Goal: Register for event/course

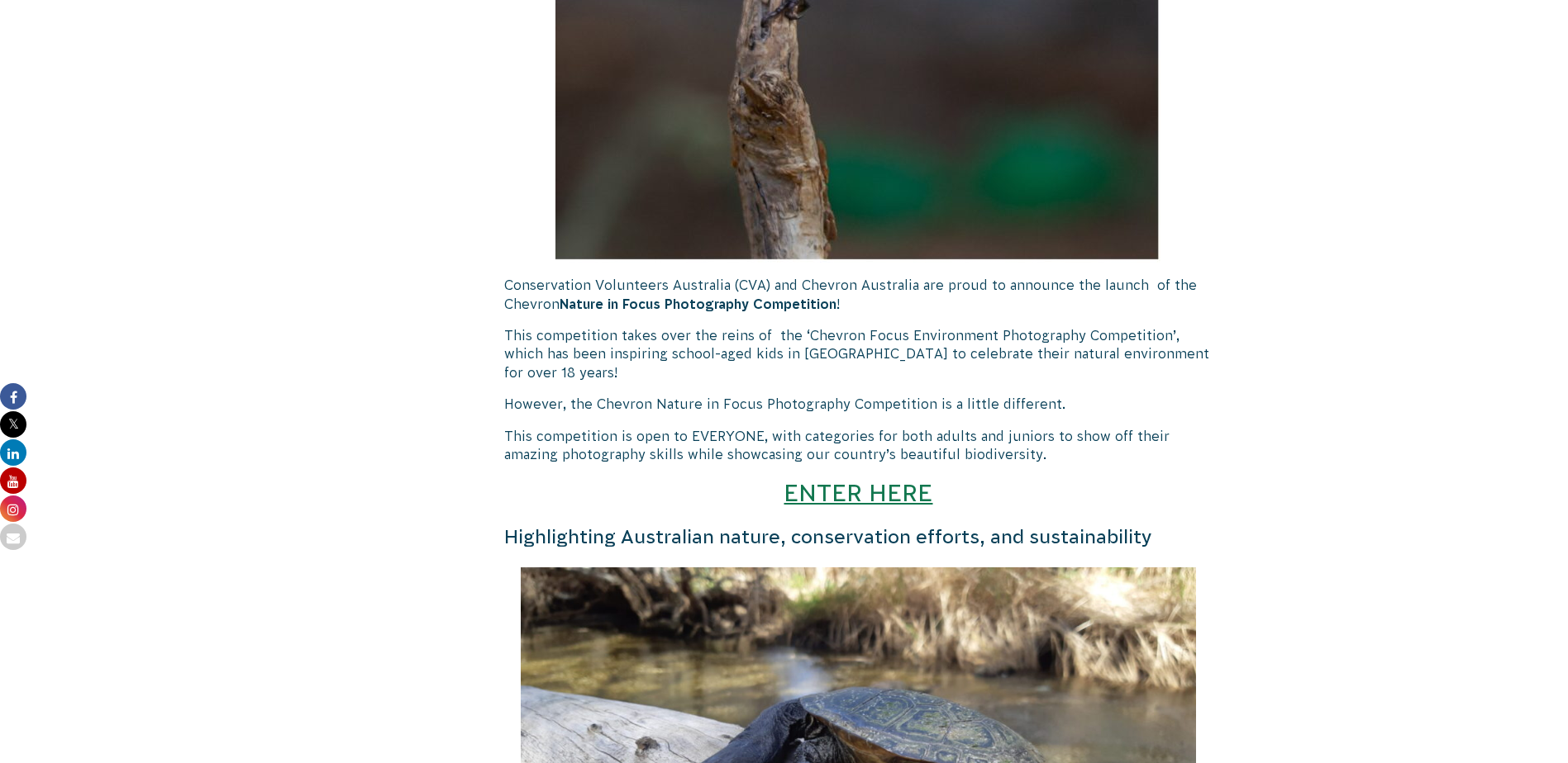
scroll to position [1169, 0]
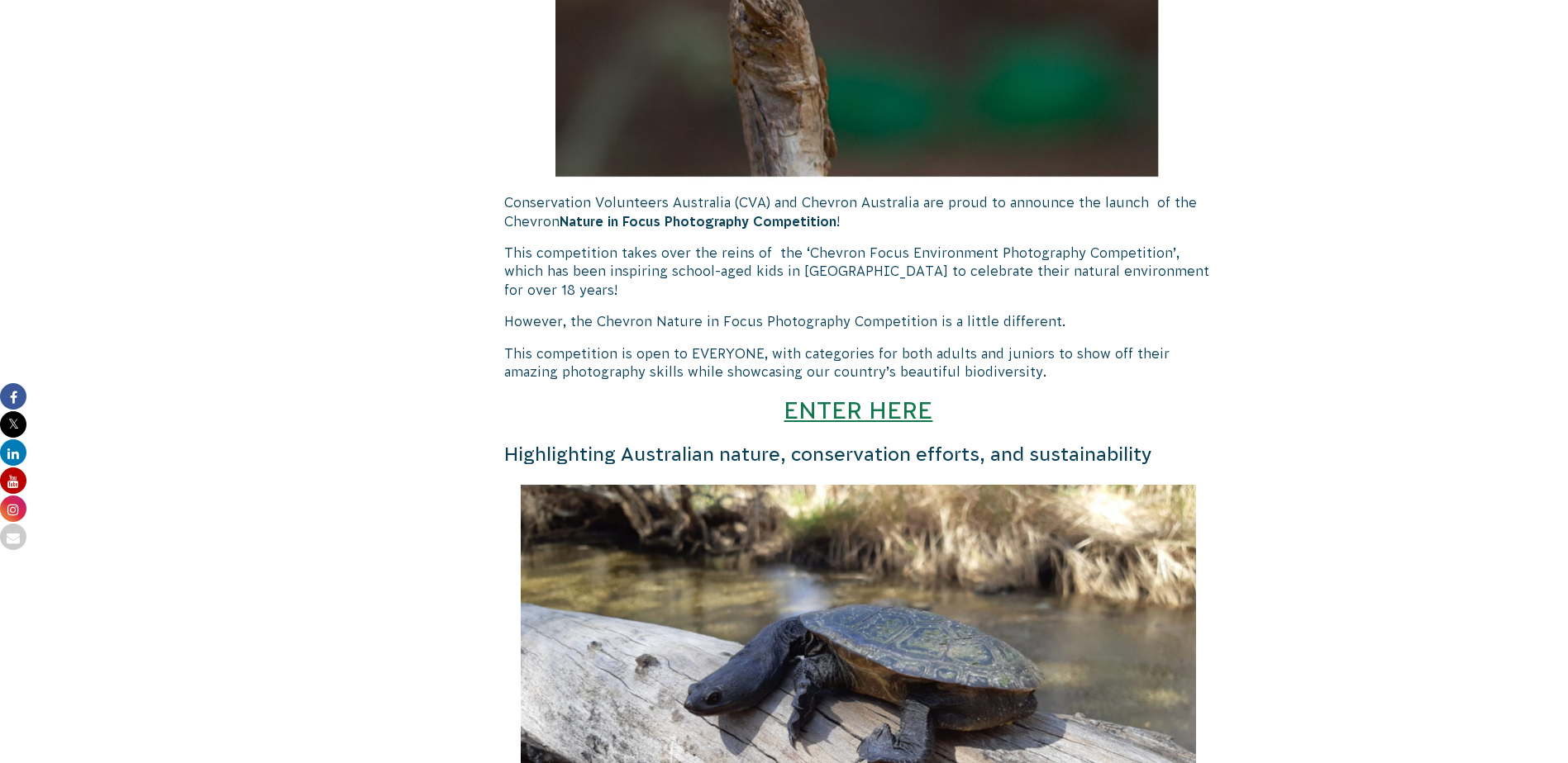
click at [888, 414] on link "ENTER HERE" at bounding box center [858, 410] width 149 height 28
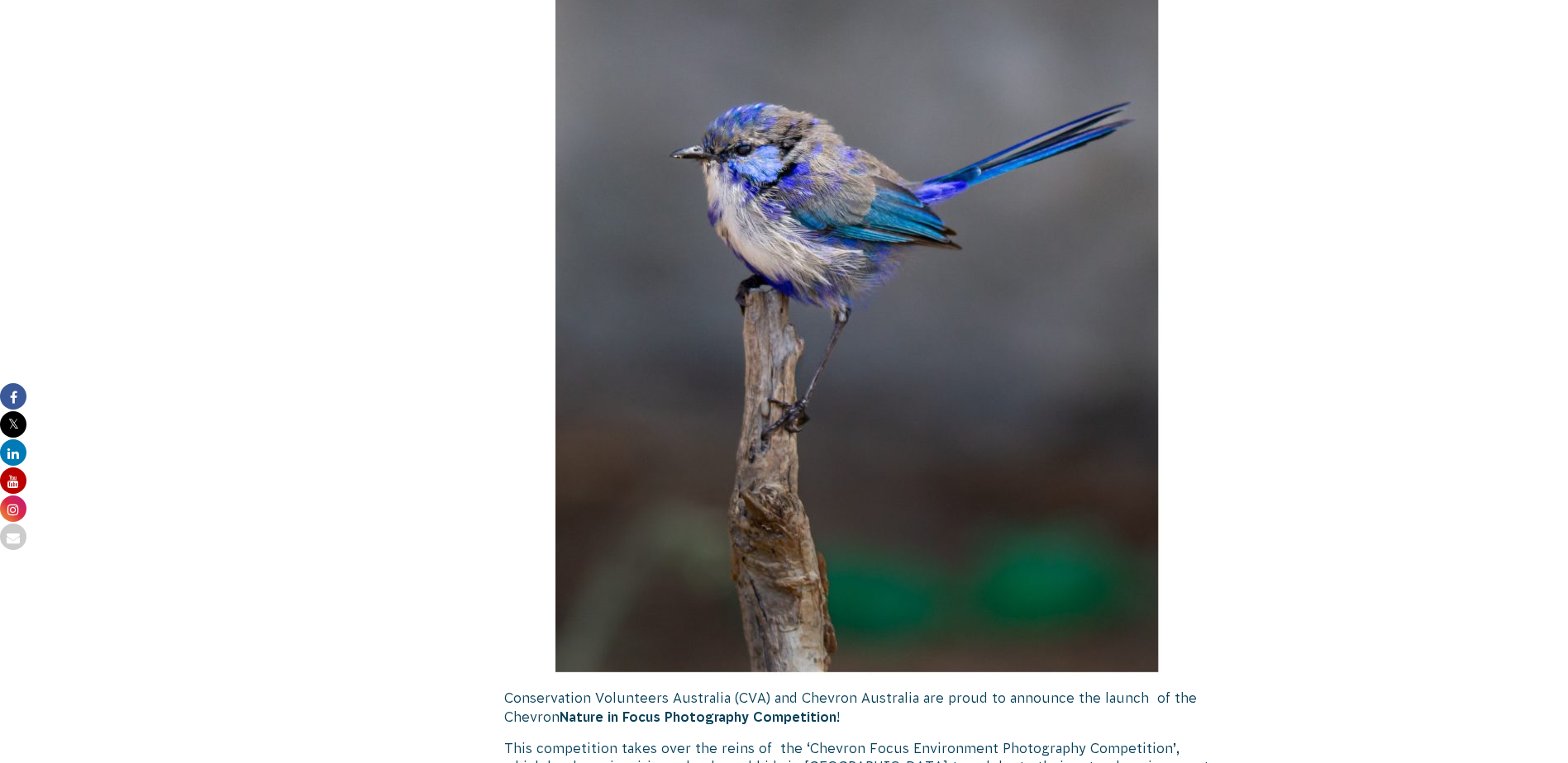
scroll to position [260, 0]
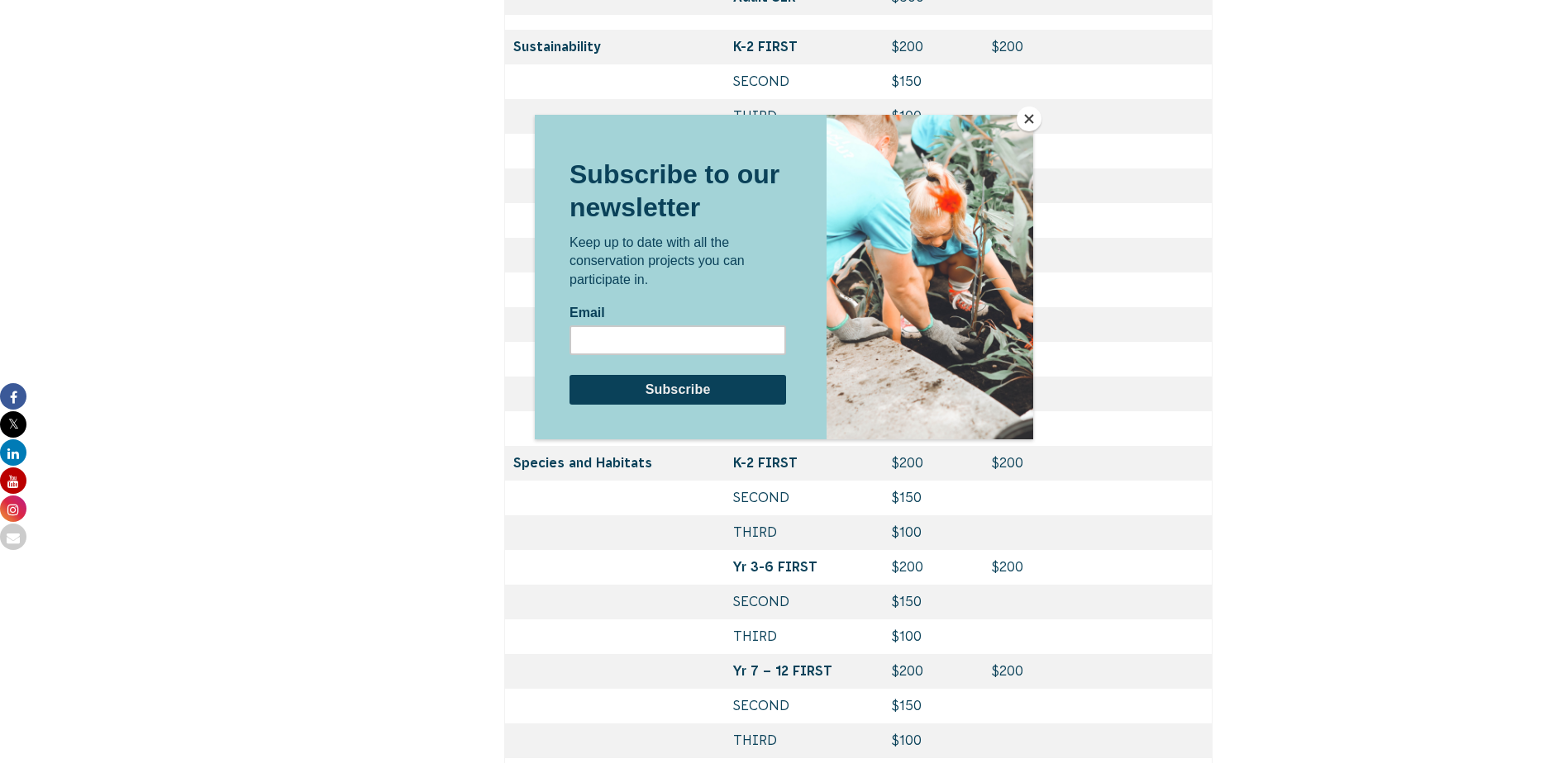
scroll to position [7353, 0]
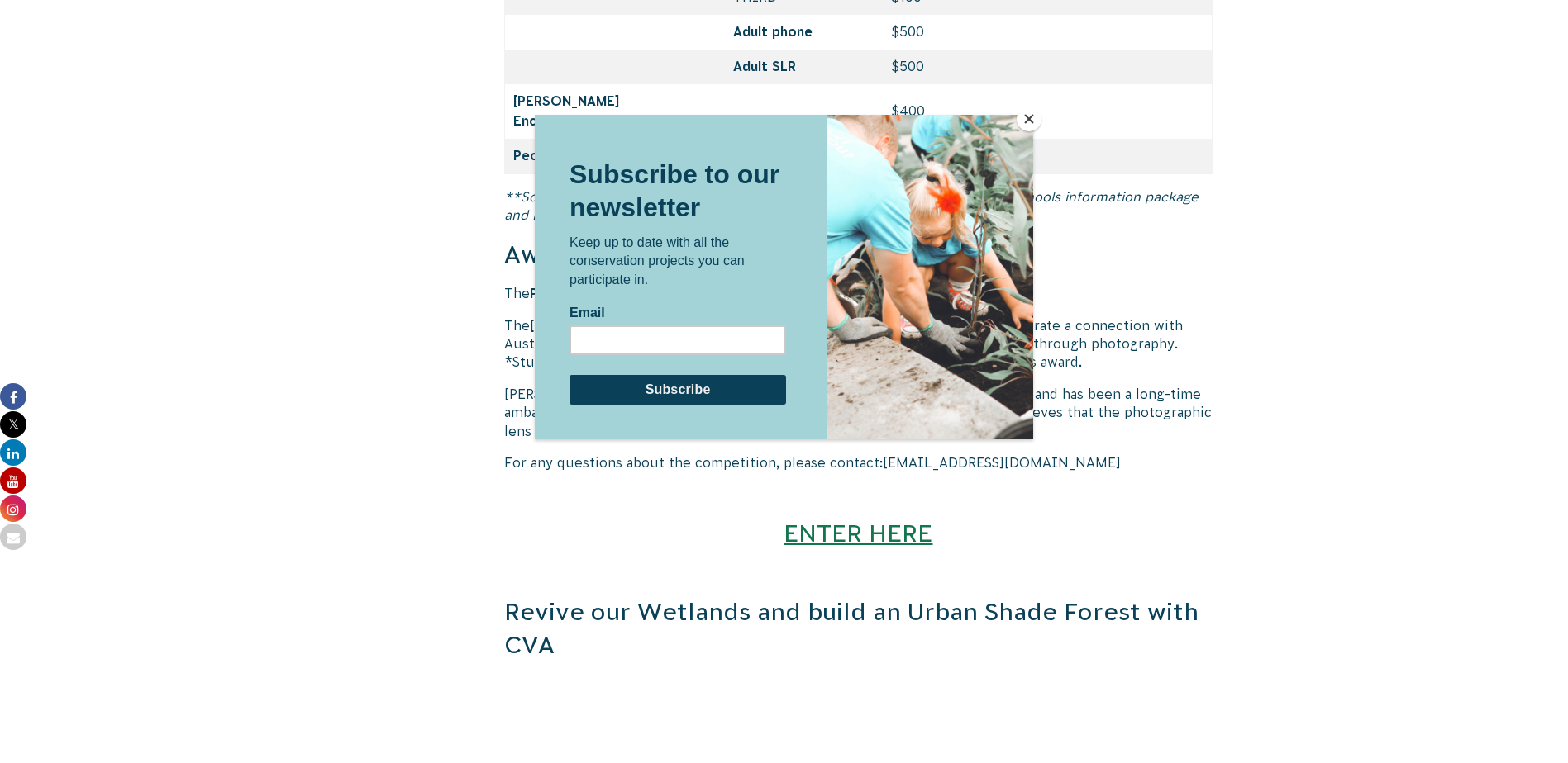
click at [403, 339] on div at bounding box center [784, 381] width 1568 height 763
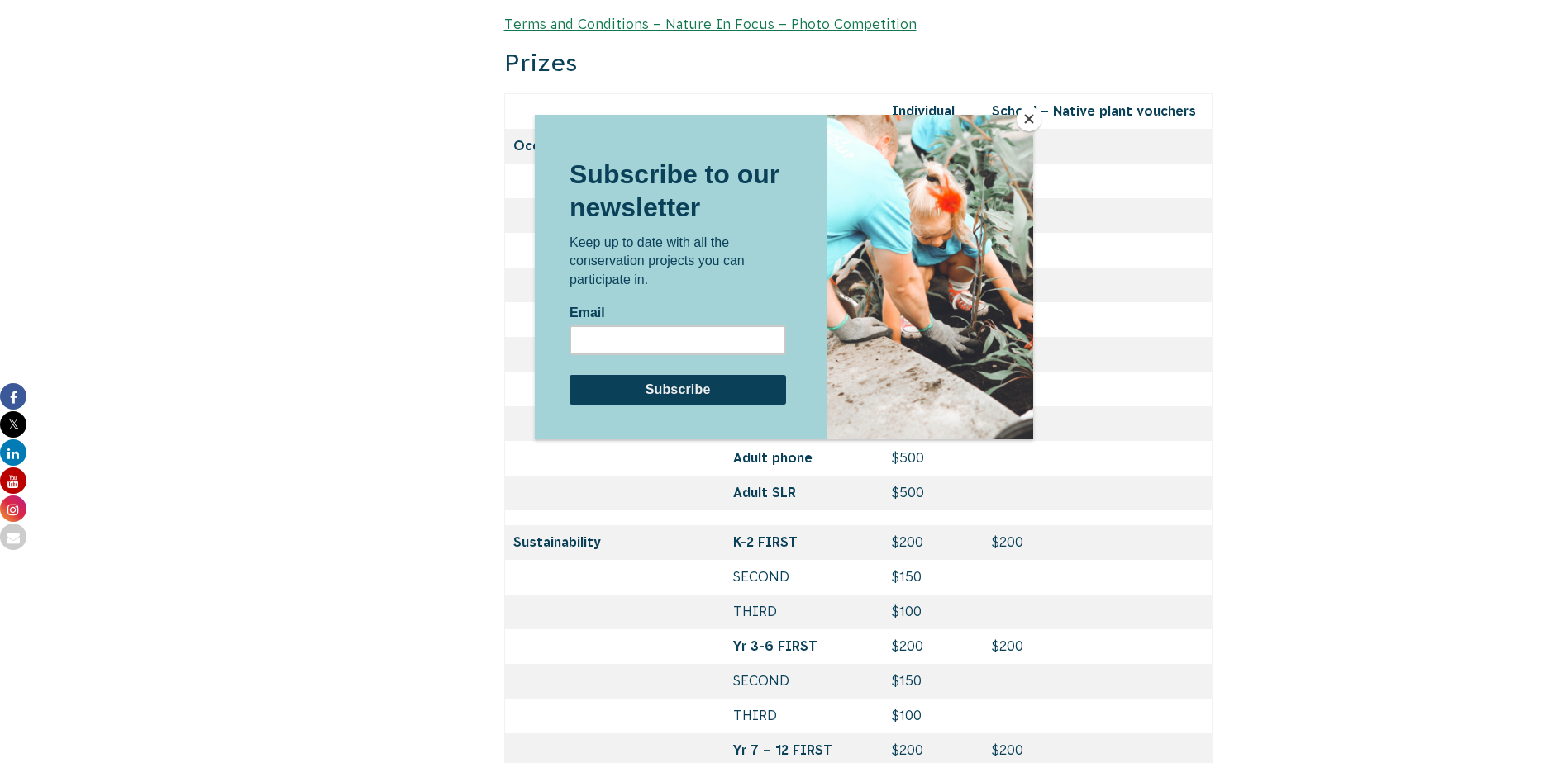
scroll to position [5536, 0]
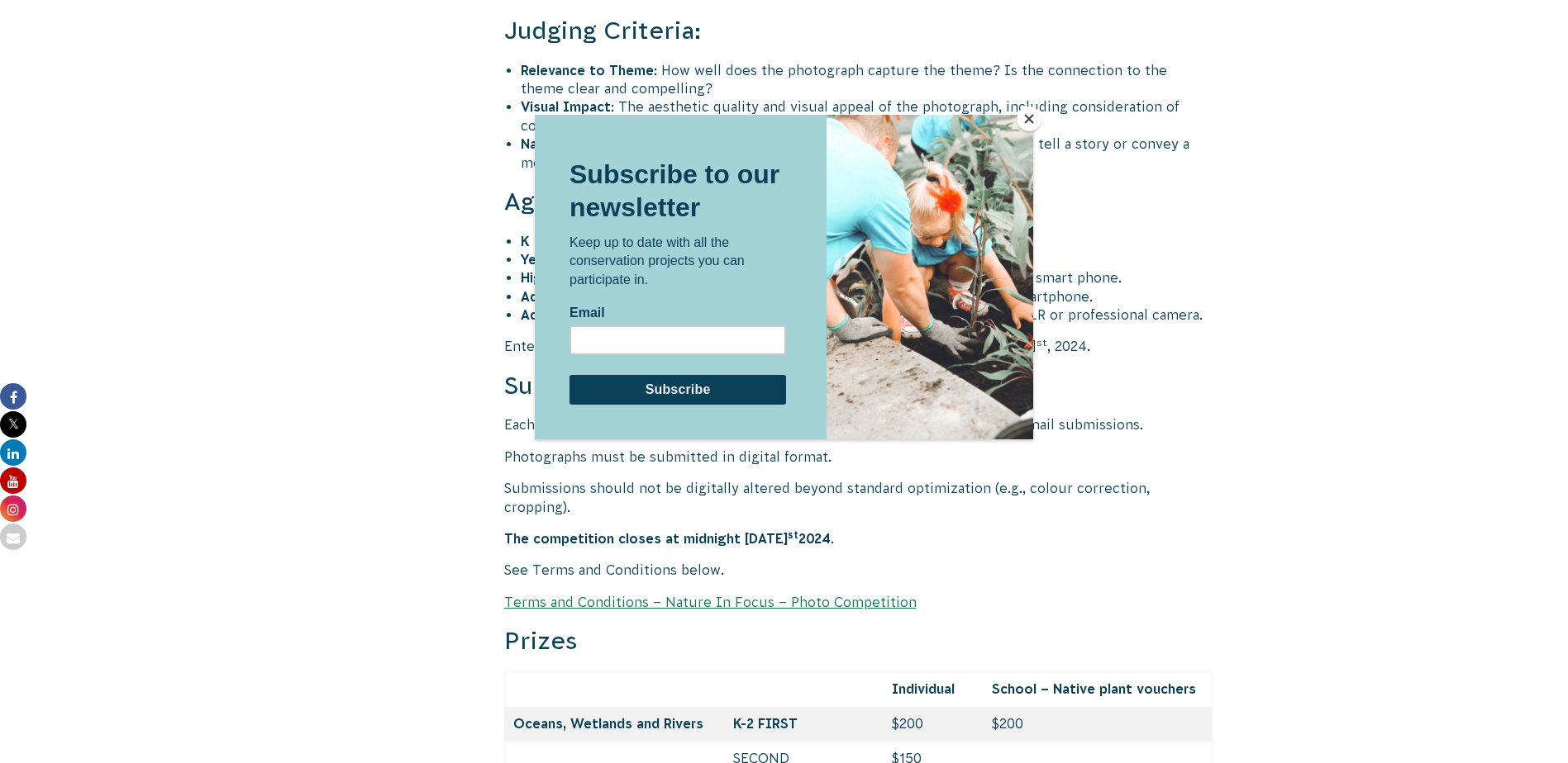
click at [1317, 324] on div at bounding box center [784, 381] width 1568 height 763
click at [1035, 123] on button "Close" at bounding box center [1029, 118] width 25 height 25
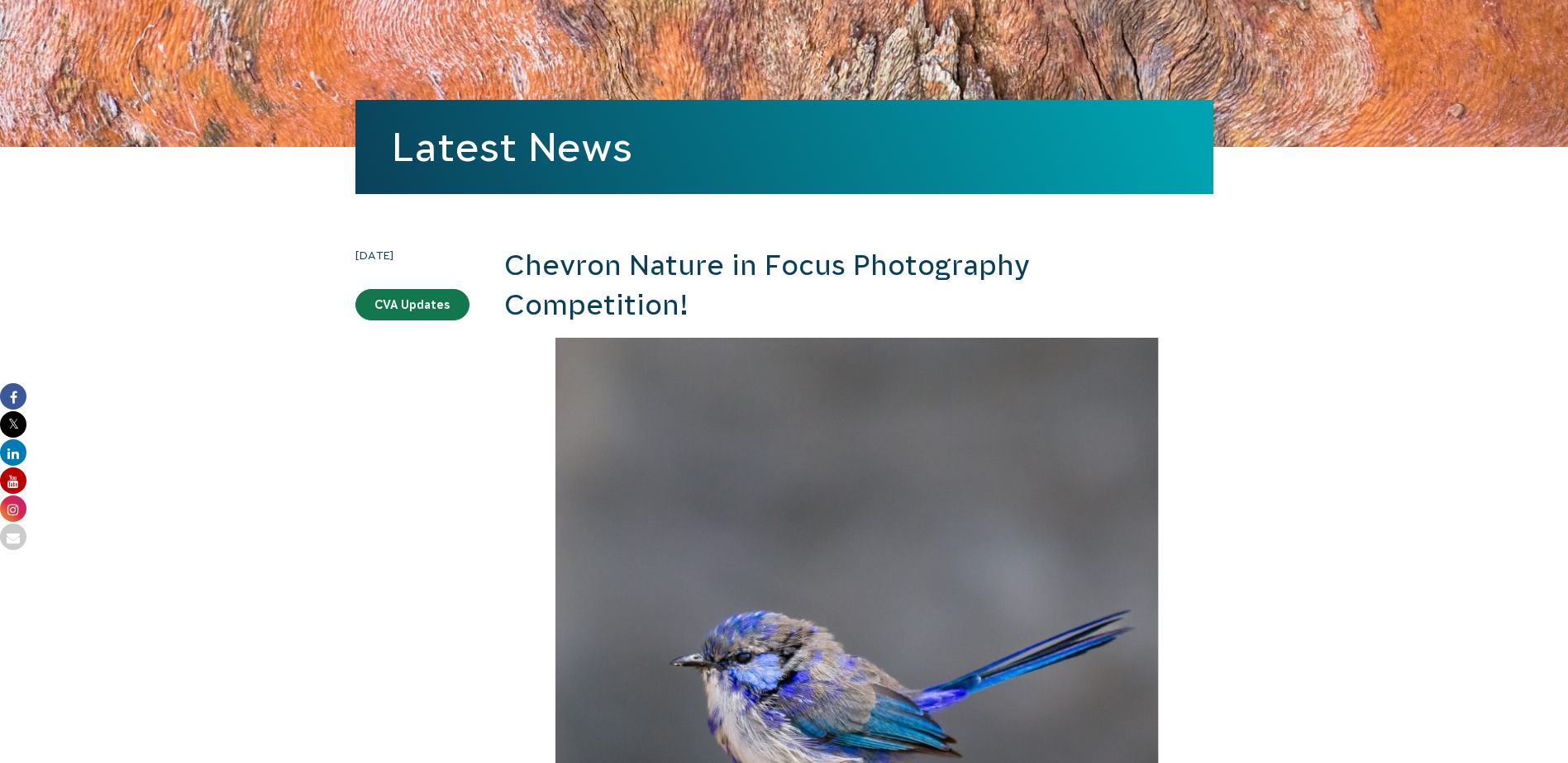
scroll to position [0, 0]
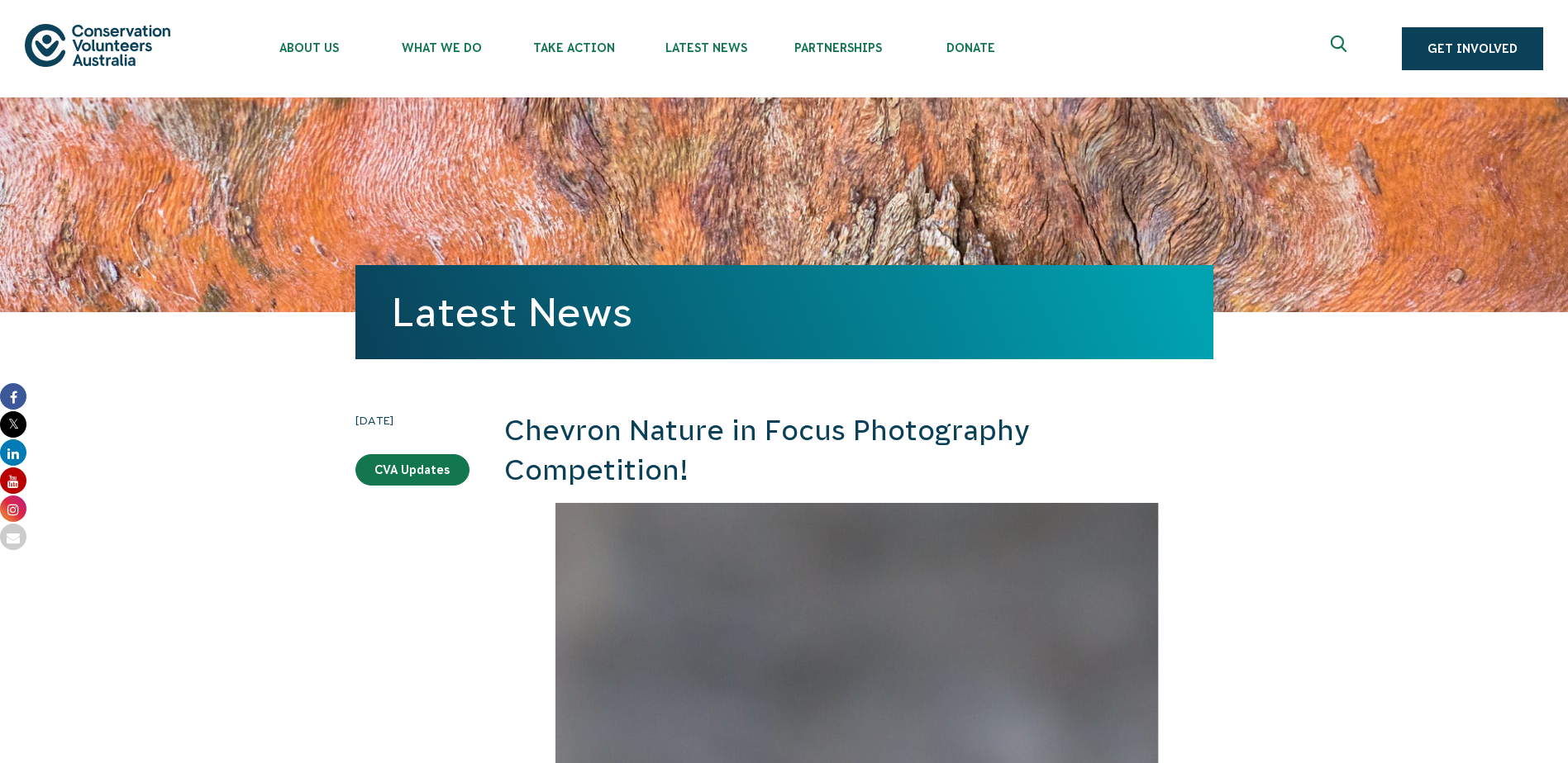
click at [454, 457] on link "CVA Updates" at bounding box center [412, 470] width 114 height 31
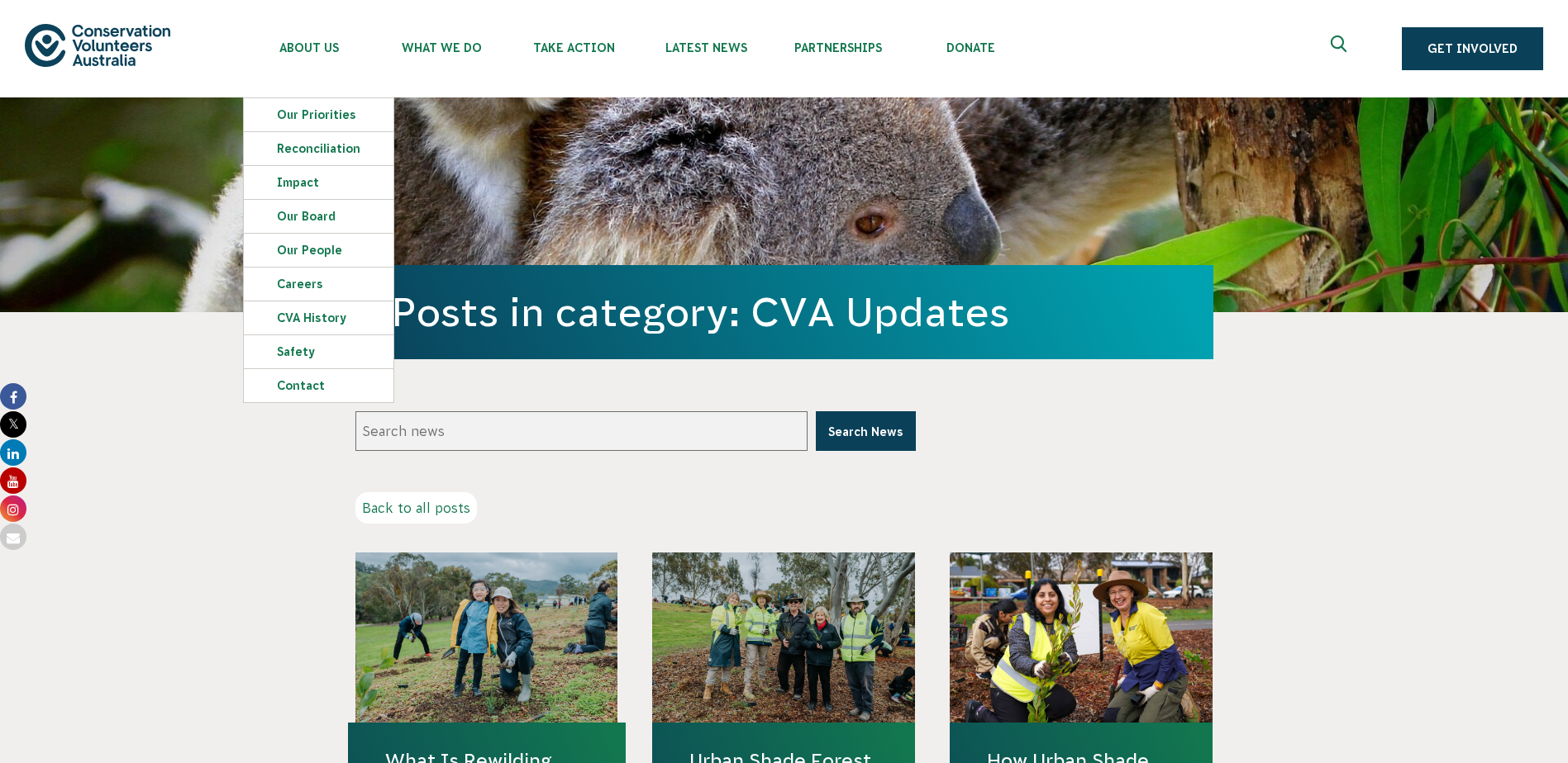
scroll to position [496, 0]
